Goal: Task Accomplishment & Management: Manage account settings

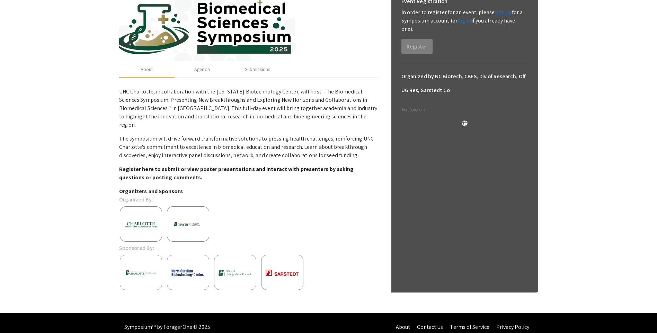
scroll to position [122, 0]
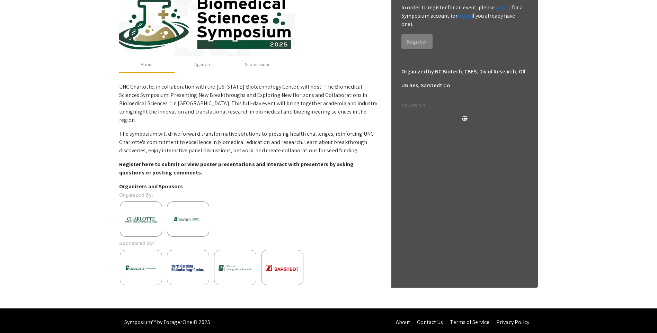
click at [137, 212] on img at bounding box center [141, 220] width 42 height 16
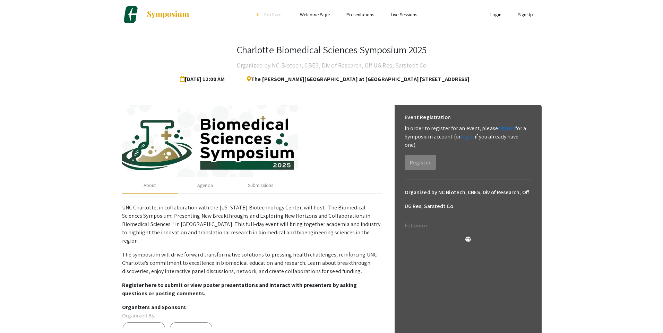
scroll to position [0, 0]
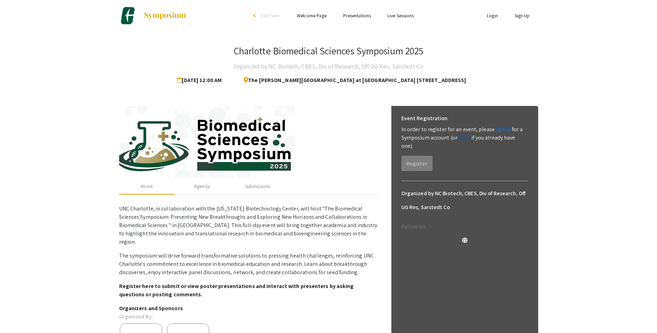
click at [466, 139] on link "log in" at bounding box center [465, 137] width 14 height 7
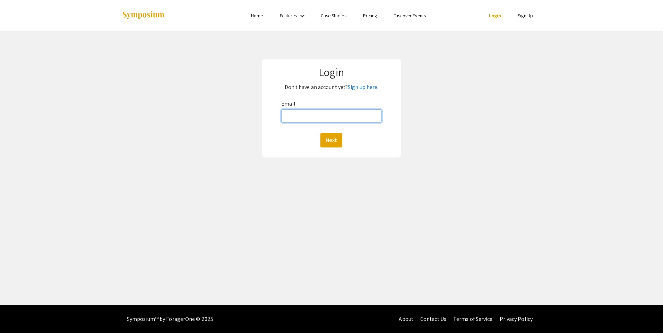
click at [314, 116] on input "Email:" at bounding box center [331, 115] width 100 height 13
type input "[EMAIL_ADDRESS][DOMAIN_NAME]"
click at [329, 147] on button "Next" at bounding box center [331, 140] width 22 height 15
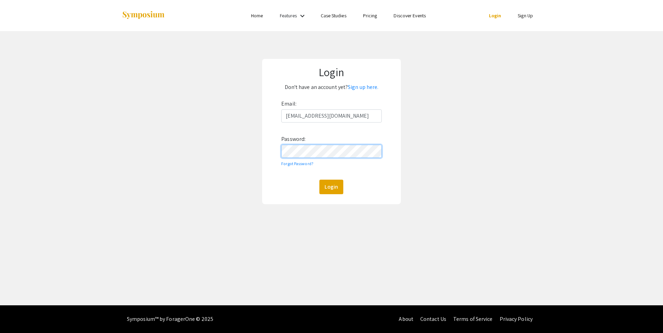
click at [319, 180] on button "Login" at bounding box center [331, 187] width 24 height 15
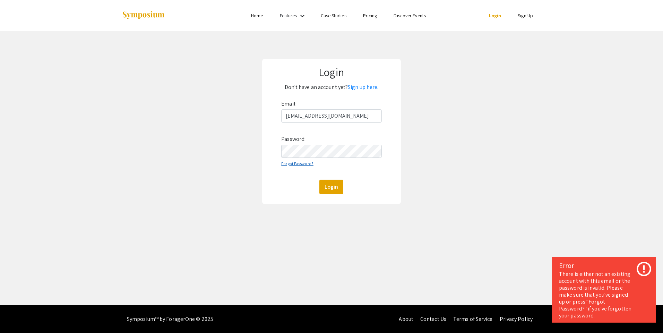
click at [302, 164] on link "Forgot Password?" at bounding box center [297, 163] width 32 height 5
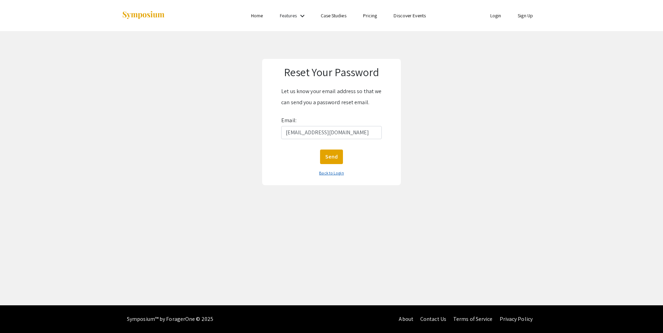
click at [325, 172] on link "Back to Login" at bounding box center [331, 172] width 25 height 5
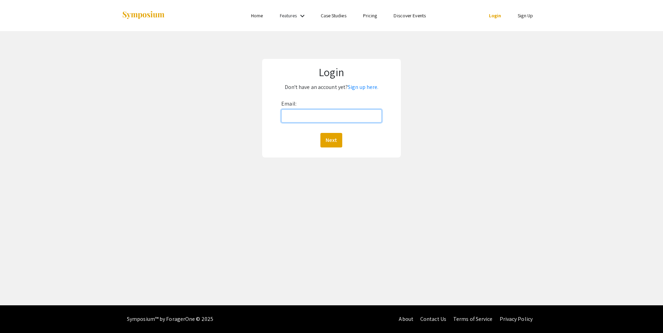
click at [308, 118] on input "Email:" at bounding box center [331, 115] width 100 height 13
type input "[EMAIL_ADDRESS][DOMAIN_NAME]"
click at [332, 141] on button "Next" at bounding box center [331, 140] width 22 height 15
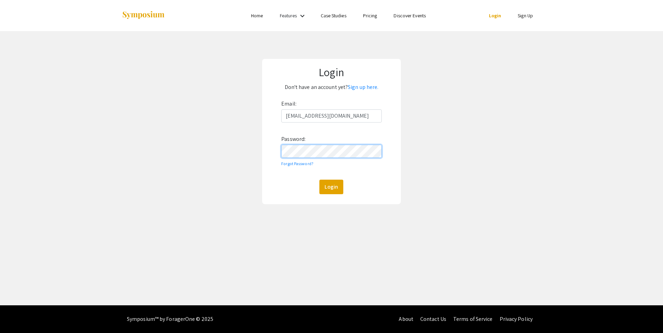
click at [319, 180] on button "Login" at bounding box center [331, 187] width 24 height 15
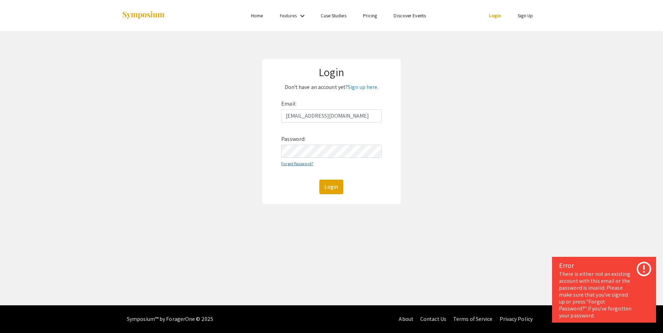
click at [297, 163] on link "Forgot Password?" at bounding box center [297, 163] width 32 height 5
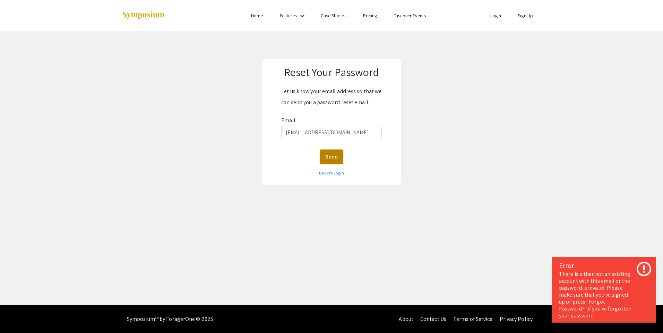
click at [330, 155] on button "Send" at bounding box center [331, 157] width 23 height 15
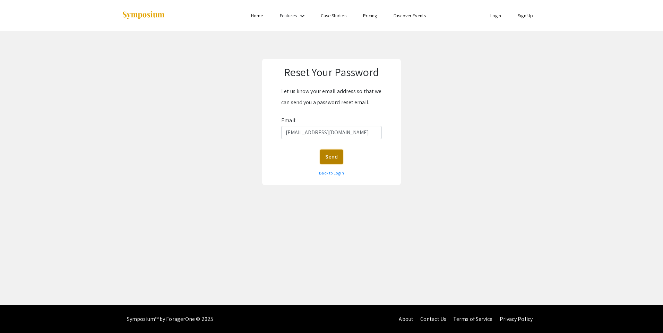
click at [334, 157] on button "Send" at bounding box center [331, 157] width 23 height 15
drag, startPoint x: 337, startPoint y: 132, endPoint x: 276, endPoint y: 134, distance: 61.4
click at [276, 134] on form "Let us know your email address so that we can send you a password reset email. …" at bounding box center [331, 132] width 125 height 93
click at [335, 158] on button "Send" at bounding box center [331, 157] width 23 height 15
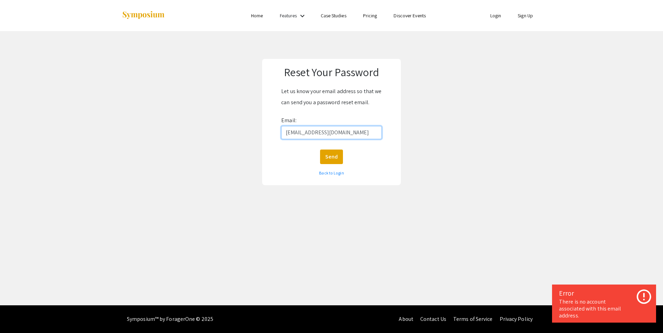
drag, startPoint x: 340, startPoint y: 133, endPoint x: 270, endPoint y: 134, distance: 69.7
click at [270, 134] on form "Let us know your email address so that we can send you a password reset email. …" at bounding box center [331, 132] width 125 height 93
type input "[EMAIL_ADDRESS][DOMAIN_NAME]"
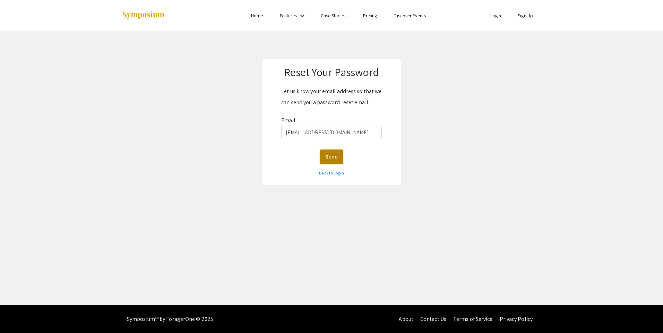
click at [330, 156] on button "Send" at bounding box center [331, 157] width 23 height 15
